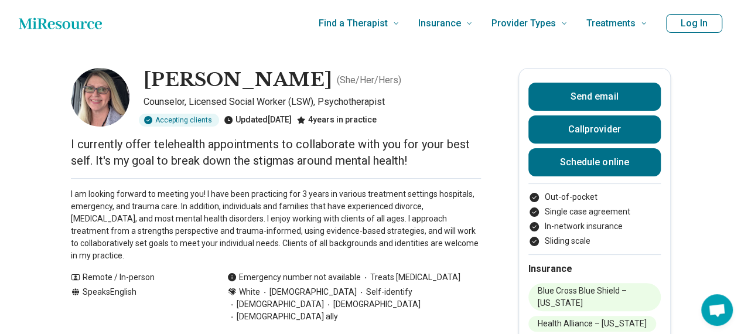
drag, startPoint x: 147, startPoint y: 79, endPoint x: 302, endPoint y: 84, distance: 154.7
click at [302, 84] on div "[PERSON_NAME] ( She/Her/Hers ) Counselor, Licensed Social Worker (LSW), Psychot…" at bounding box center [276, 97] width 410 height 59
copy h1 "[PERSON_NAME]"
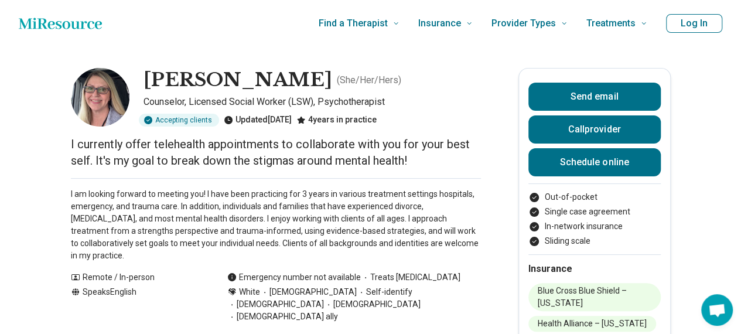
click at [177, 201] on p "I am looking forward to meeting you! I have been practicing for 3 years in vari…" at bounding box center [276, 225] width 410 height 74
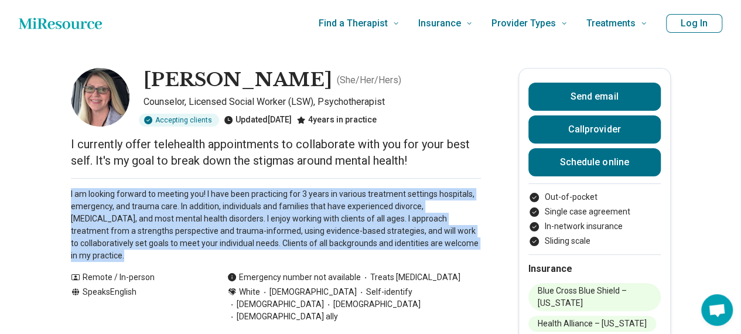
click at [177, 201] on p "I am looking forward to meeting you! I have been practicing for 3 years in vari…" at bounding box center [276, 225] width 410 height 74
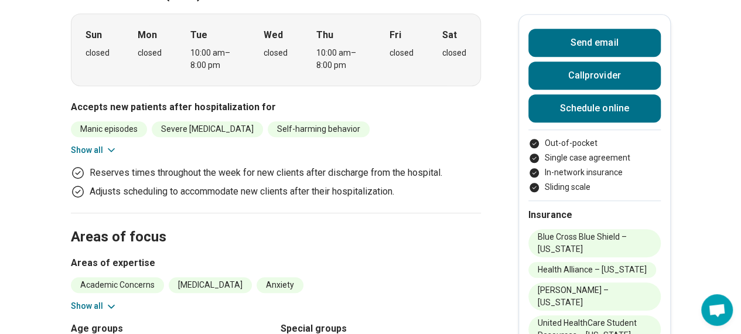
scroll to position [398, 0]
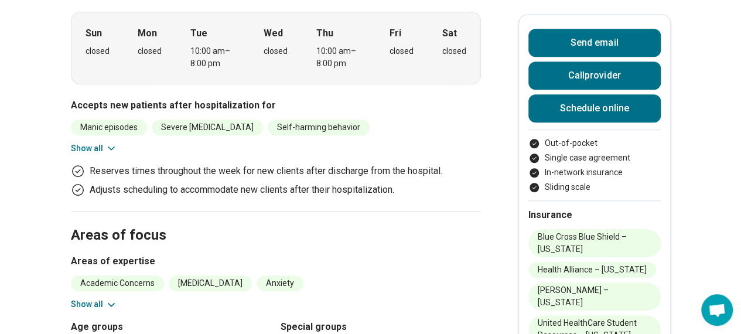
click at [235, 164] on p "Reserves times throughout the week for new clients after discharge from the hos…" at bounding box center [266, 171] width 353 height 14
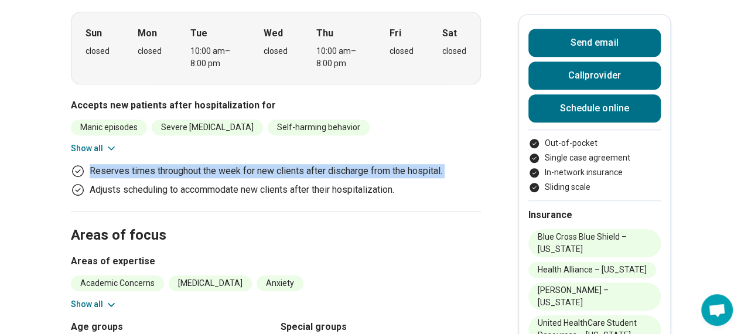
click at [235, 164] on p "Reserves times throughout the week for new clients after discharge from the hos…" at bounding box center [266, 171] width 353 height 14
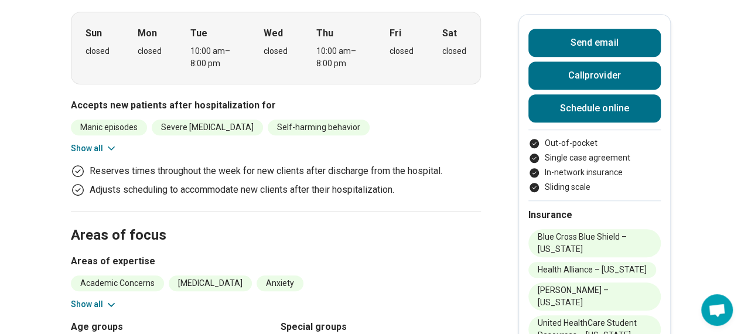
click at [226, 183] on p "Adjusts scheduling to accommodate new clients after their hospitalization." at bounding box center [242, 190] width 305 height 14
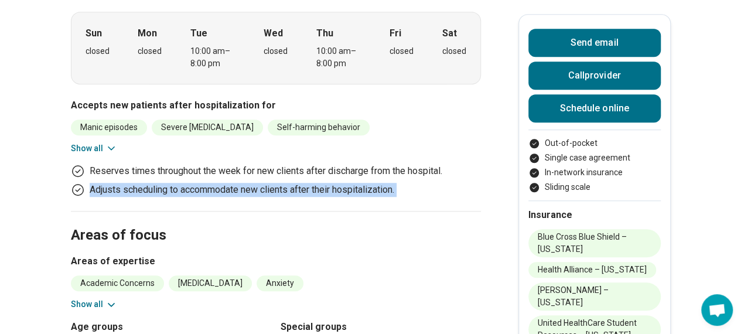
click at [226, 183] on p "Adjusts scheduling to accommodate new clients after their hospitalization." at bounding box center [242, 190] width 305 height 14
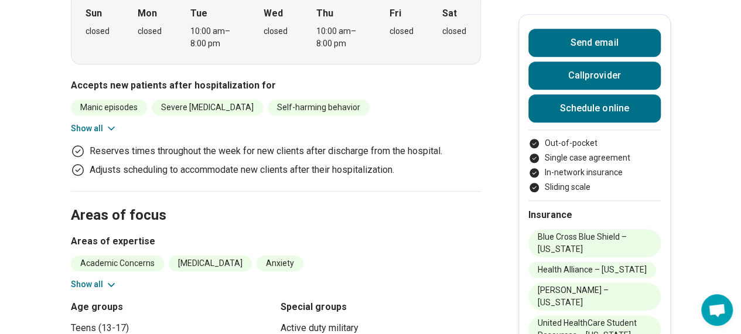
click at [83, 199] on h2 "Areas of focus" at bounding box center [276, 201] width 410 height 48
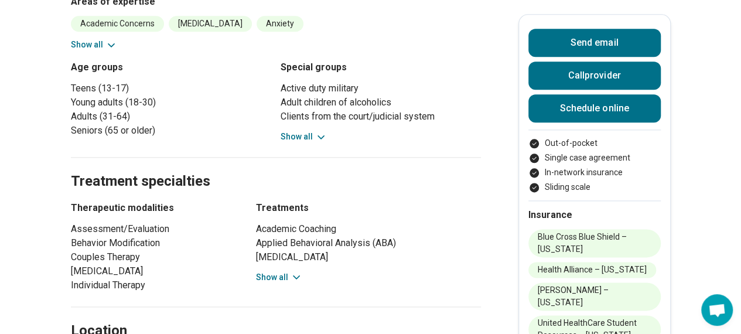
scroll to position [656, 0]
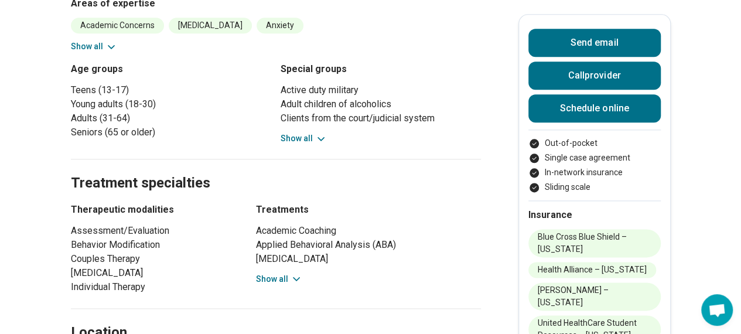
click at [322, 133] on icon at bounding box center [321, 139] width 12 height 12
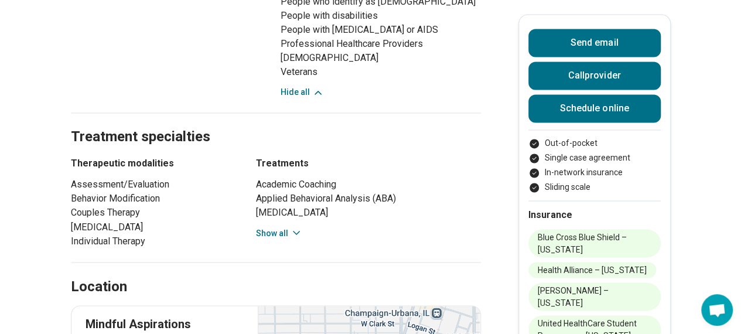
scroll to position [961, 0]
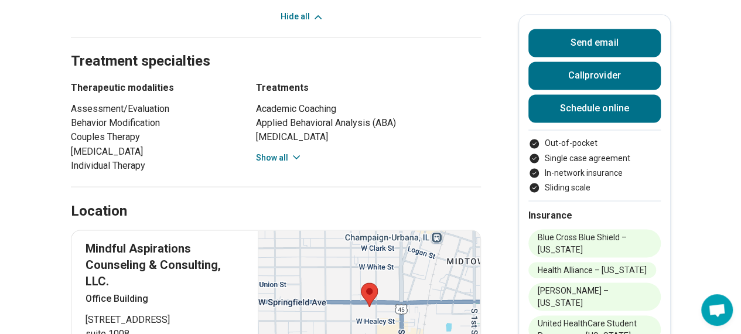
click at [291, 151] on button "Show all" at bounding box center [279, 157] width 46 height 12
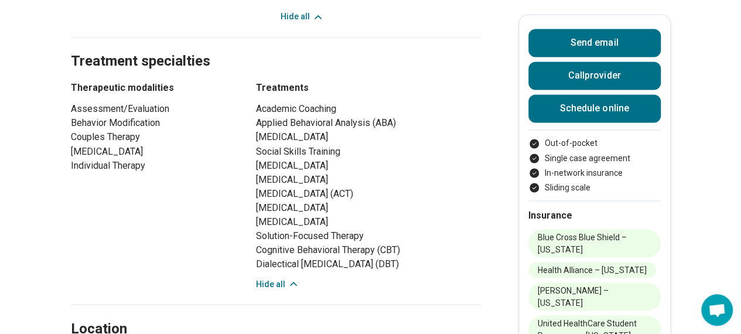
click at [48, 202] on main "[PERSON_NAME] ( She/Her/Hers ) Counselor, Licensed Social Worker (LSW), Psychot…" at bounding box center [370, 254] width 741 height 2337
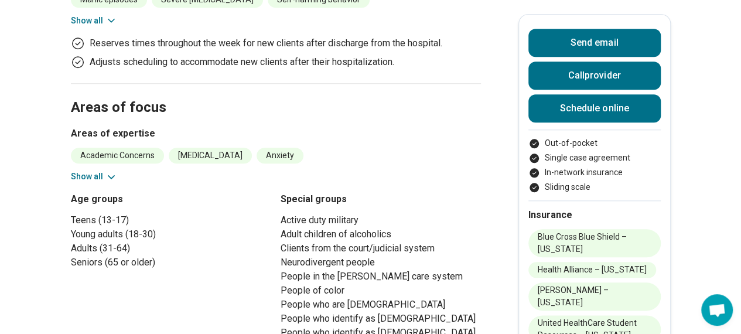
scroll to position [515, 0]
